Goal: Check status: Check status

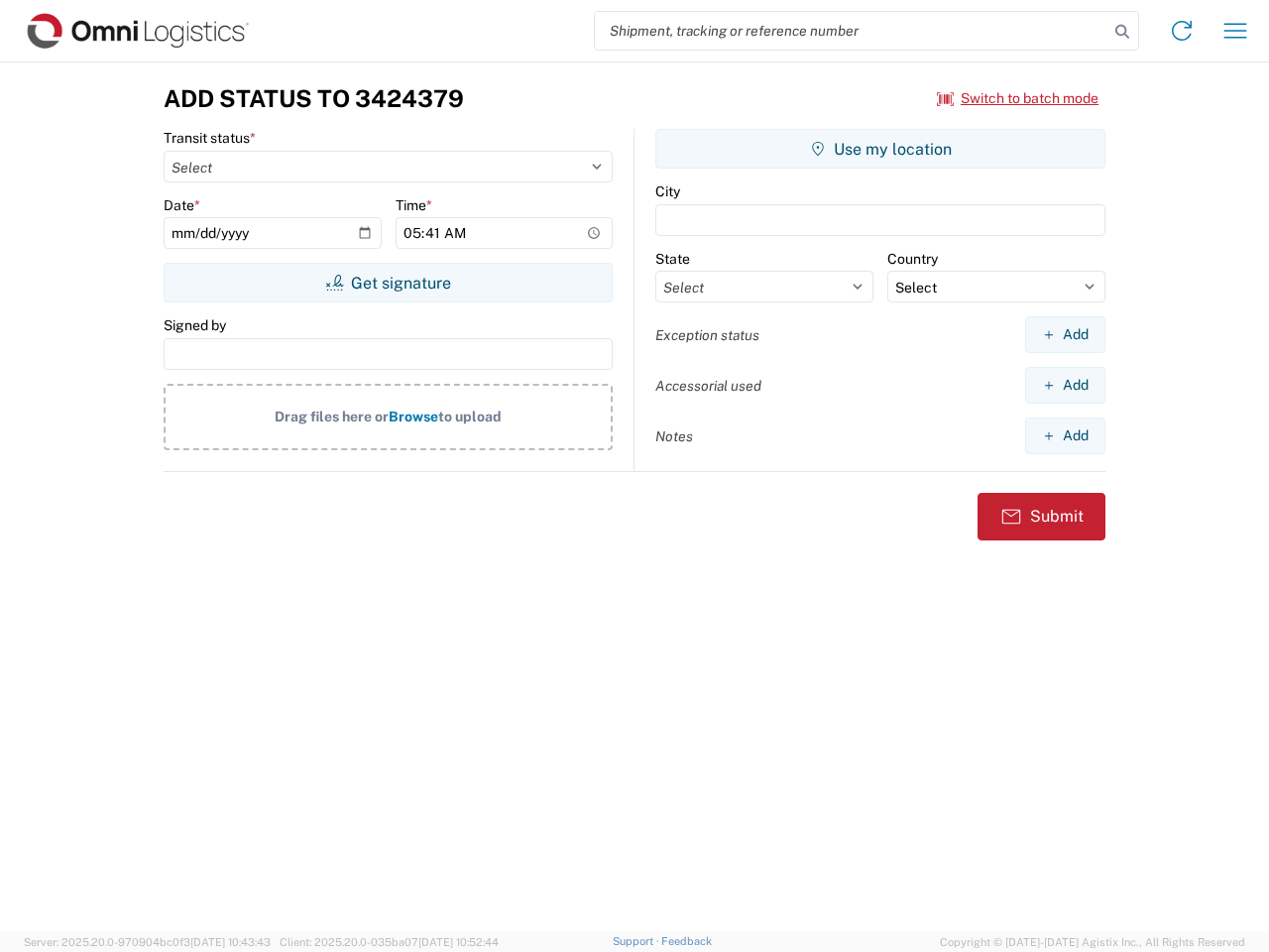
click at [852, 31] on input "search" at bounding box center [852, 31] width 514 height 38
click at [1123, 32] on icon at bounding box center [1123, 32] width 28 height 28
click at [1182, 31] on icon at bounding box center [1182, 31] width 32 height 32
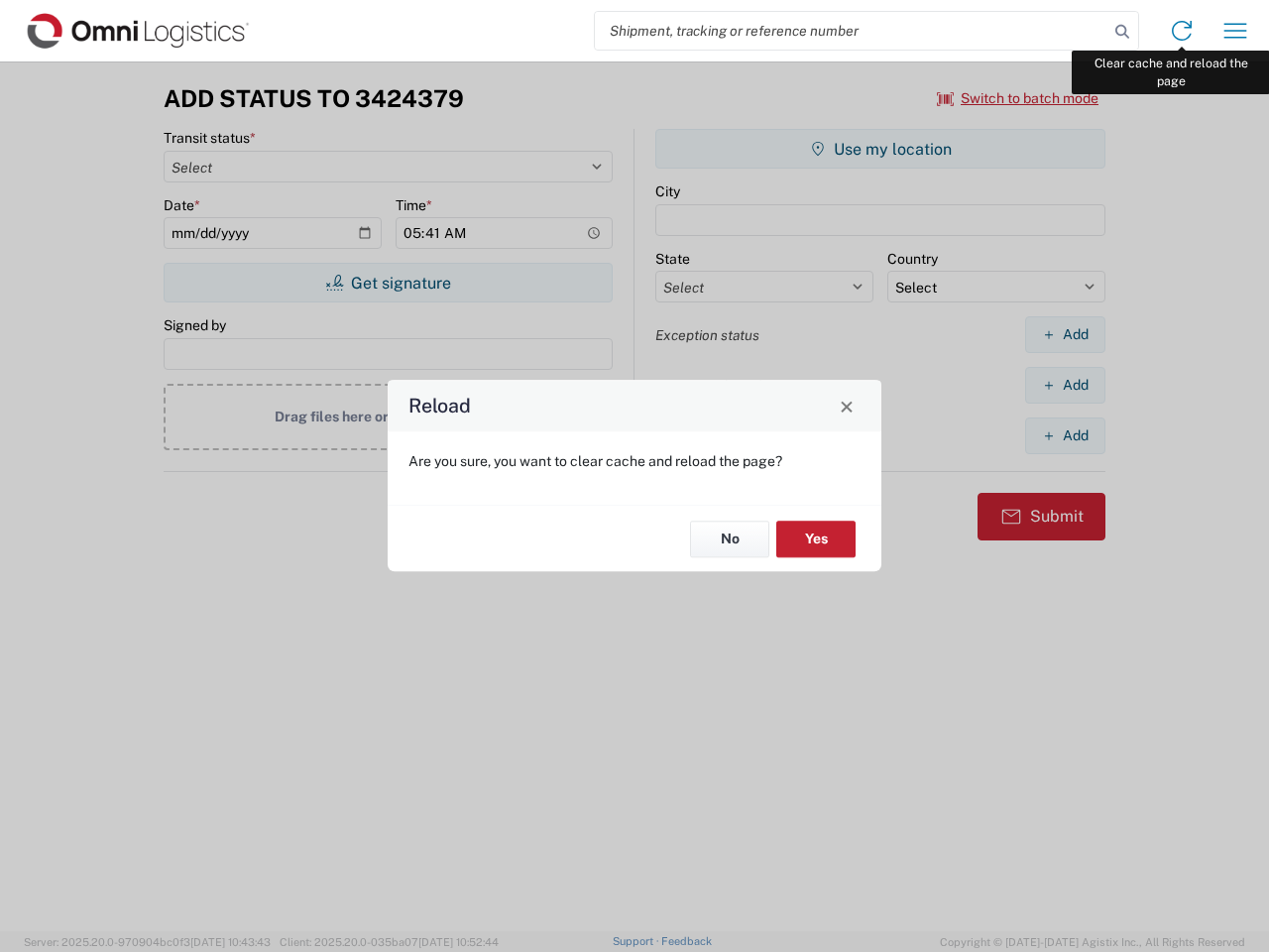
click at [1235, 31] on div "Reload Are you sure, you want to clear cache and reload the page? No Yes" at bounding box center [634, 476] width 1269 height 952
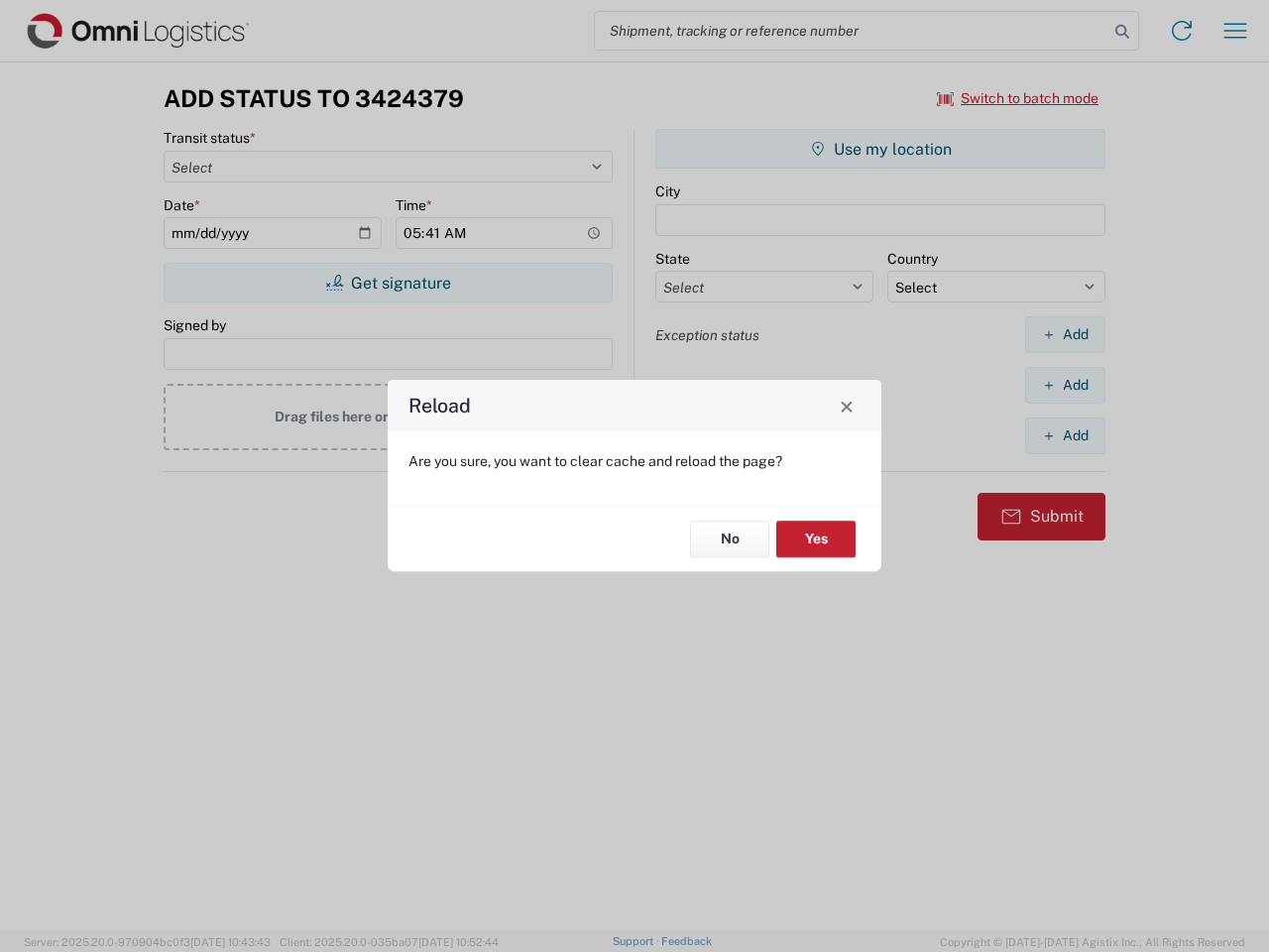
click at [1018, 99] on div "Reload Are you sure, you want to clear cache and reload the page? No Yes" at bounding box center [634, 476] width 1269 height 952
click at [387, 283] on div "Reload Are you sure, you want to clear cache and reload the page? No Yes" at bounding box center [634, 476] width 1269 height 952
click at [881, 148] on div "Reload Are you sure, you want to clear cache and reload the page? No Yes" at bounding box center [634, 476] width 1269 height 952
click at [1065, 334] on div "Reload Are you sure, you want to clear cache and reload the page? No Yes" at bounding box center [634, 476] width 1269 height 952
click at [1065, 384] on div "Reload Are you sure, you want to clear cache and reload the page? No Yes" at bounding box center [634, 476] width 1269 height 952
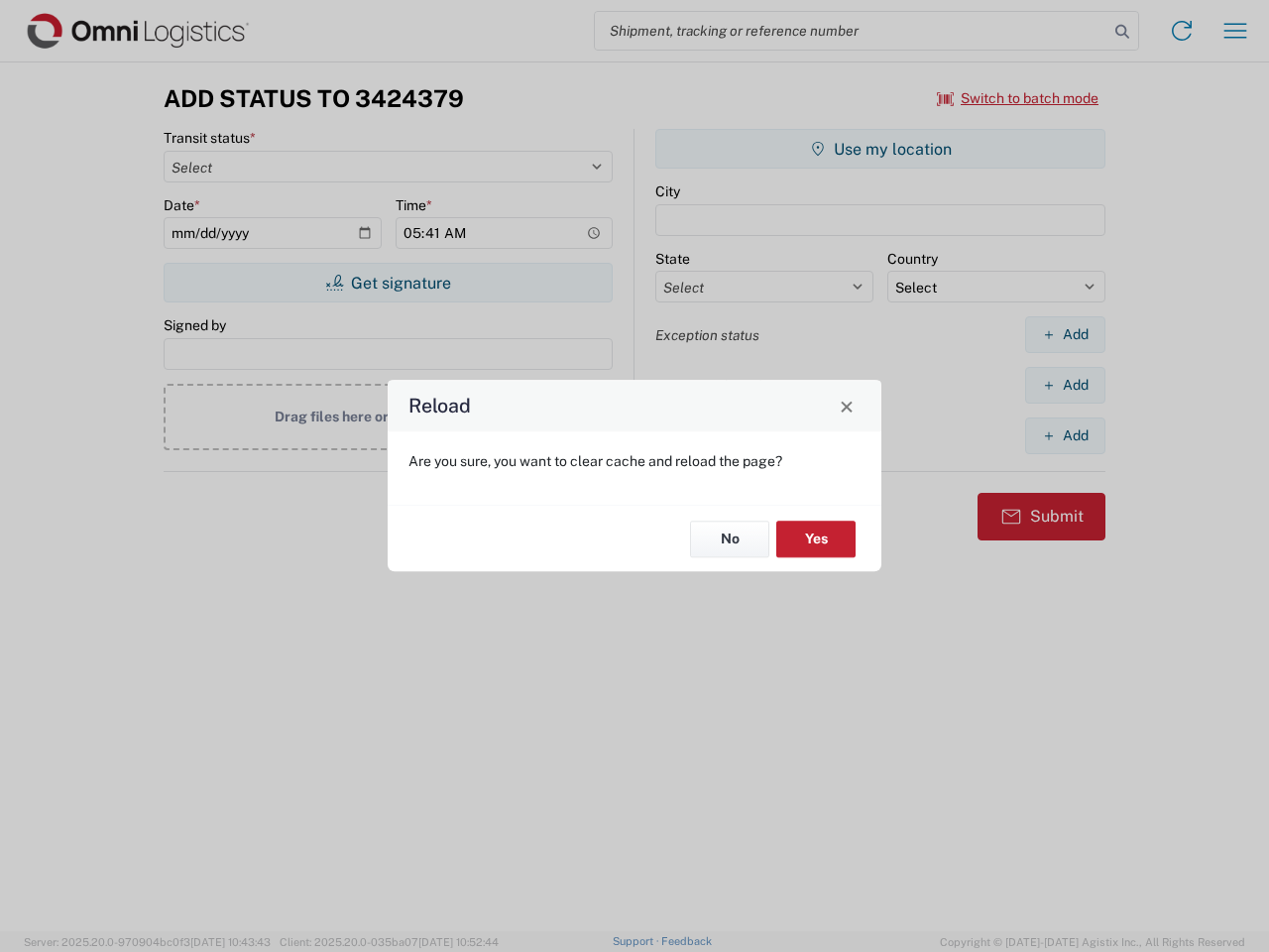
click at [1065, 435] on div "Reload Are you sure, you want to clear cache and reload the page? No Yes" at bounding box center [634, 476] width 1269 height 952
